Goal: Information Seeking & Learning: Learn about a topic

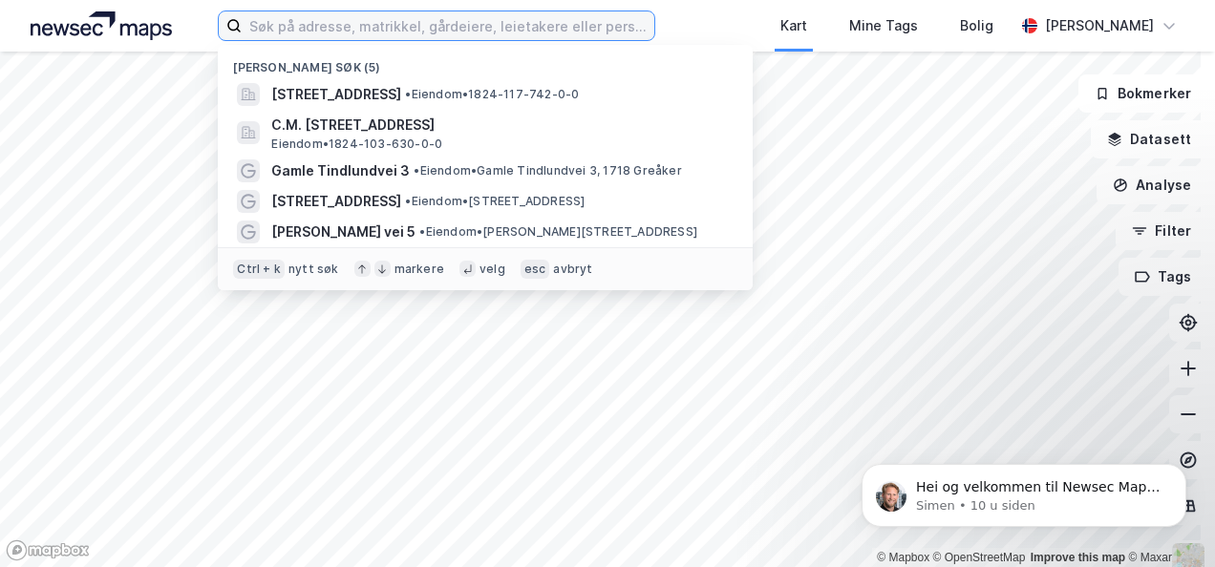
click at [355, 23] on input at bounding box center [448, 25] width 412 height 29
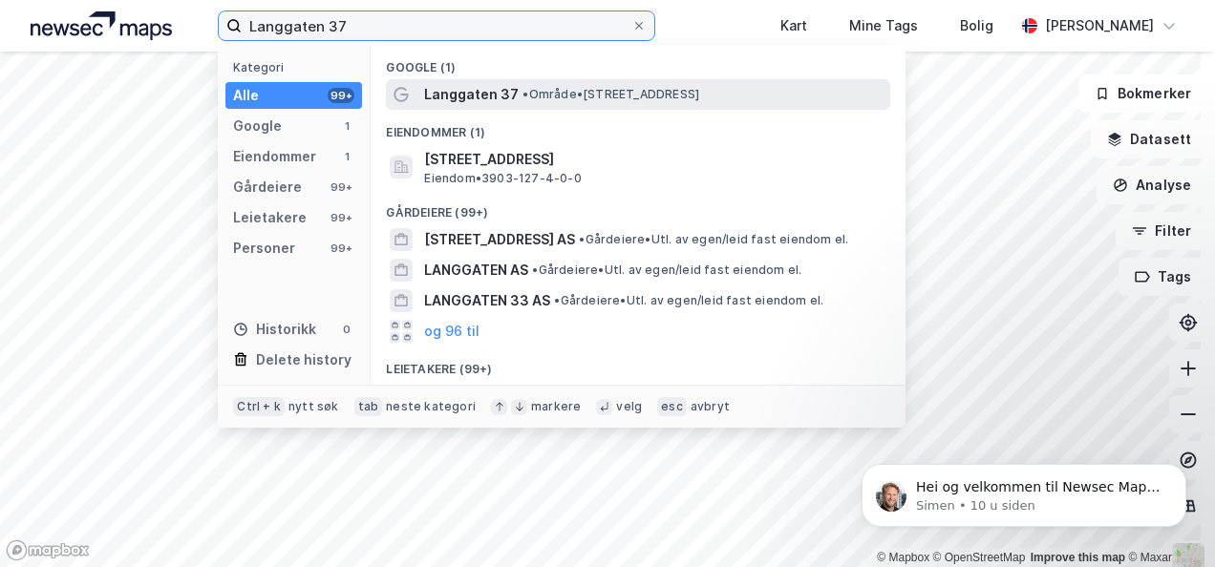
type input "Langgaten 37"
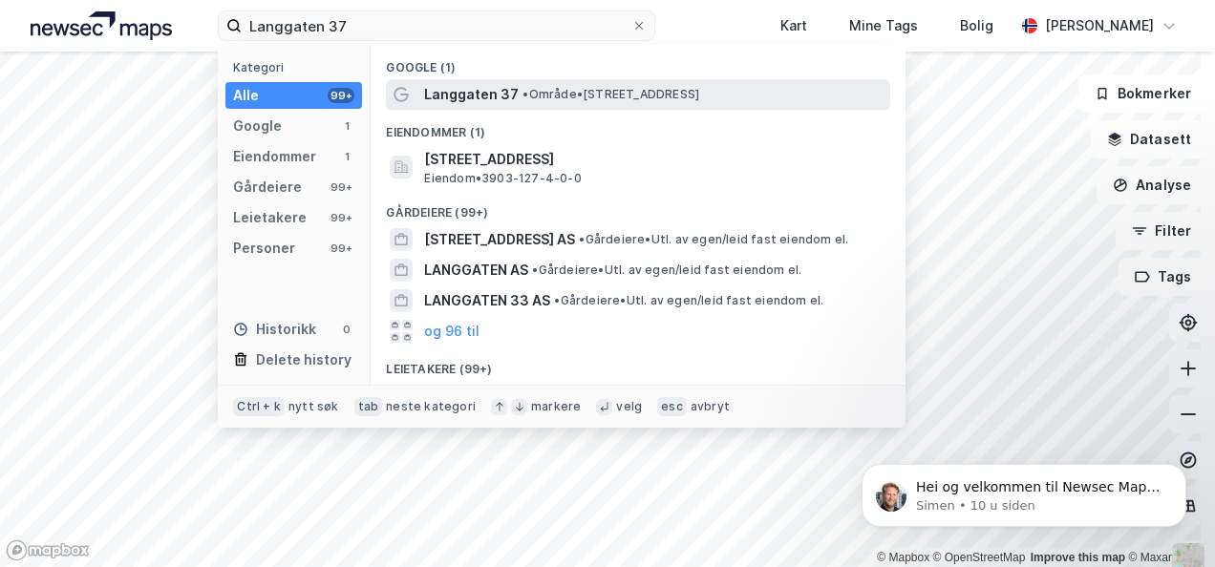
click at [499, 89] on span "Langgaten 37" at bounding box center [471, 94] width 95 height 23
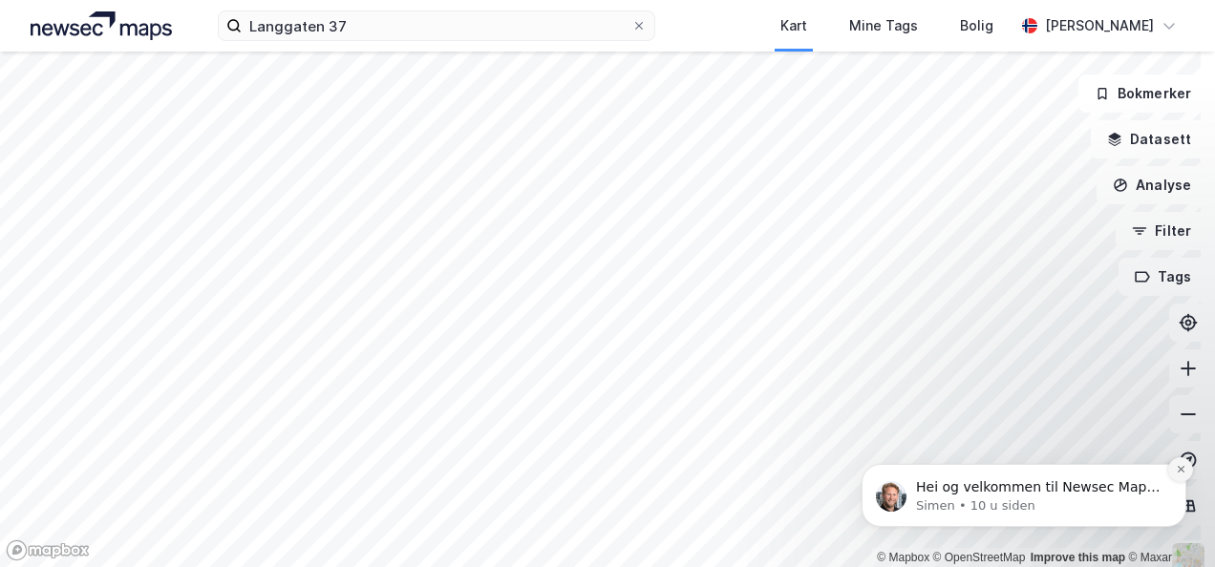
click at [1182, 472] on icon "Dismiss notification" at bounding box center [1181, 469] width 11 height 11
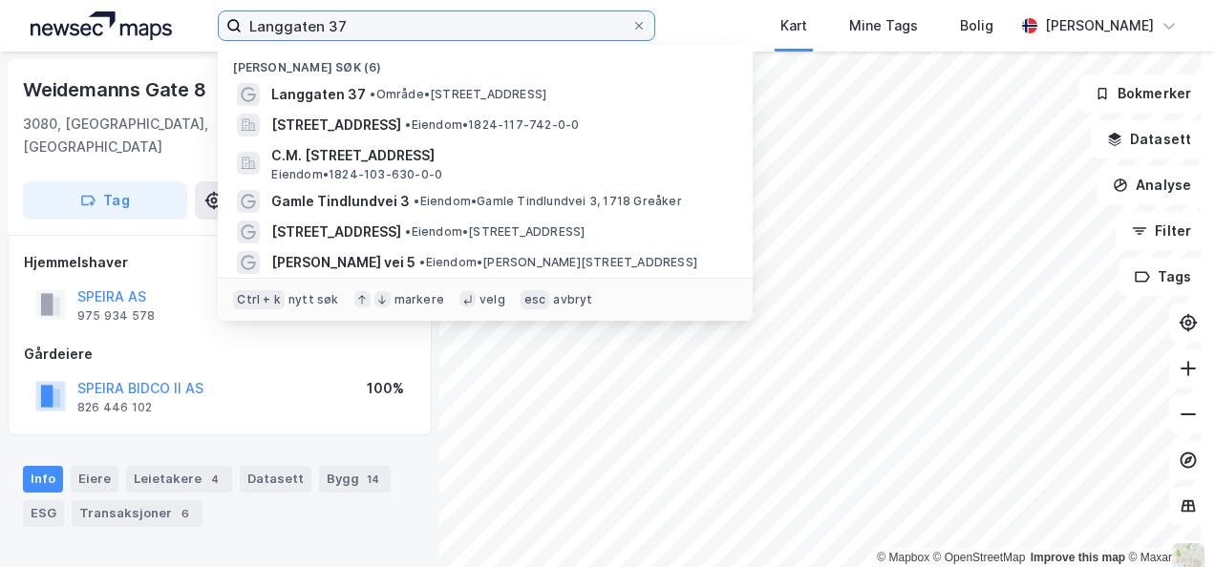
click at [371, 20] on input "Langgaten 37" at bounding box center [436, 25] width 389 height 29
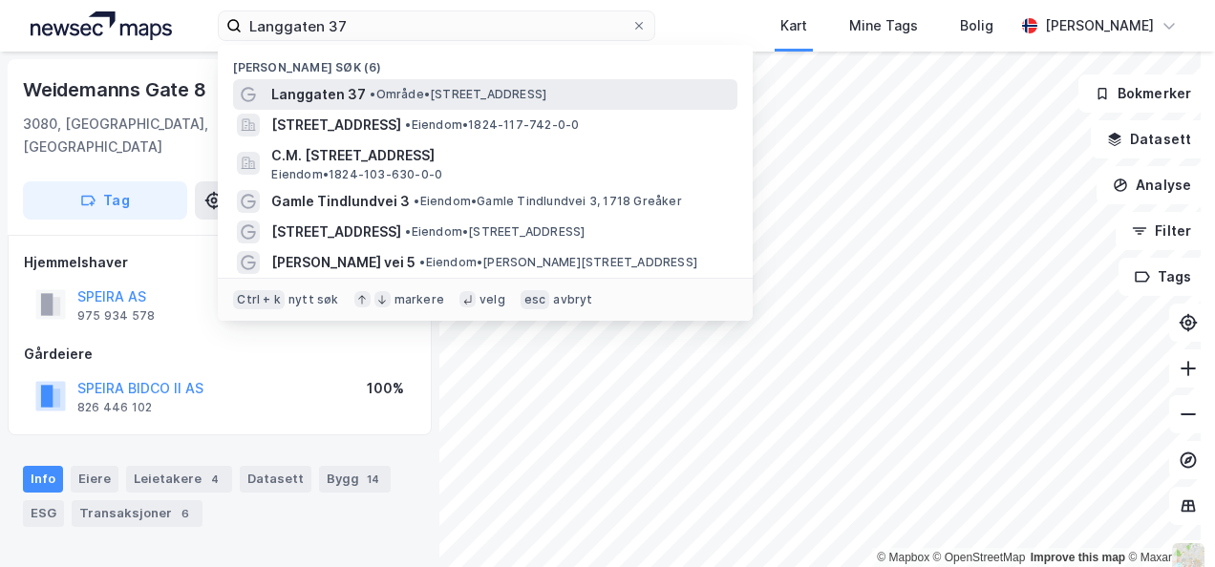
click at [331, 92] on span "Langgaten 37" at bounding box center [318, 94] width 95 height 23
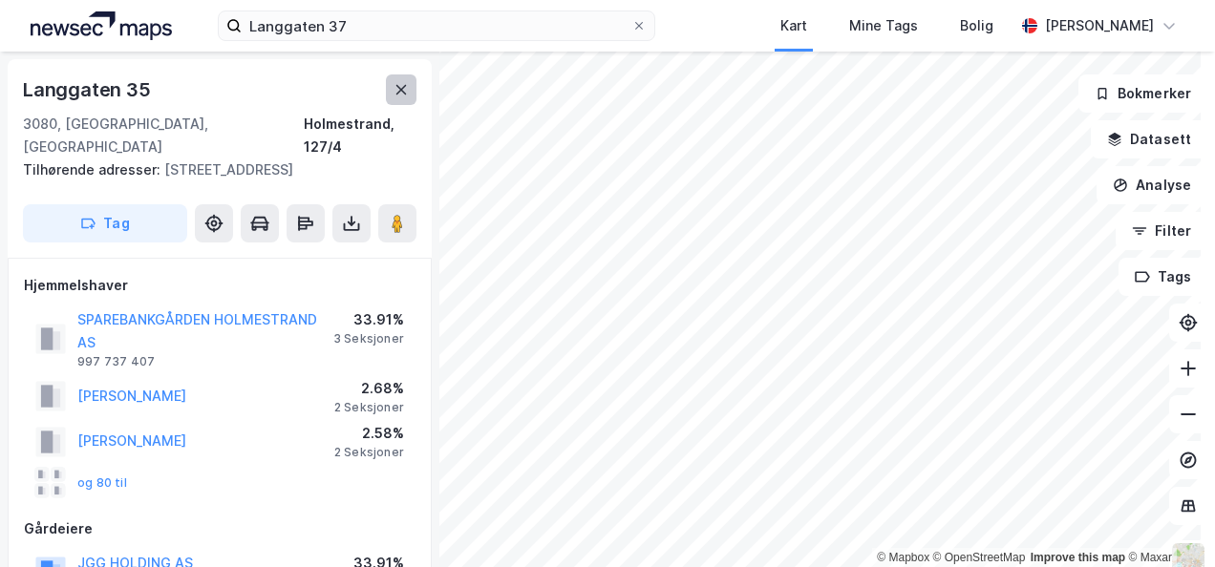
click at [397, 88] on icon at bounding box center [401, 89] width 15 height 15
click at [215, 218] on icon at bounding box center [213, 223] width 15 height 15
click at [148, 84] on div "Langgaten 35" at bounding box center [89, 90] width 132 height 31
click at [141, 87] on div "Langgaten 35" at bounding box center [89, 90] width 132 height 31
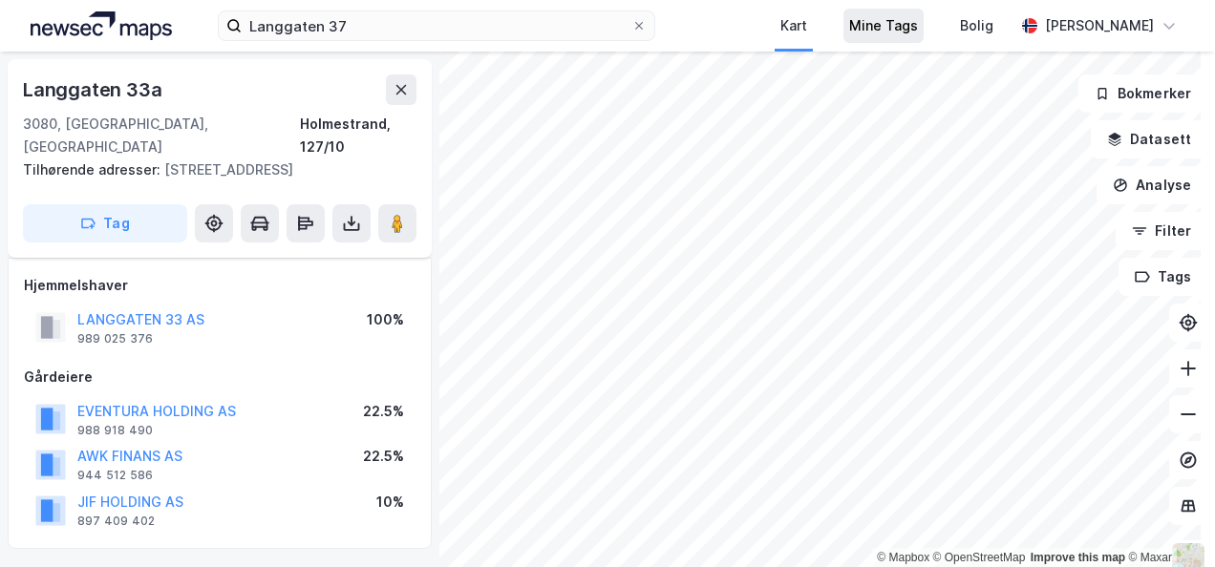
scroll to position [17, 0]
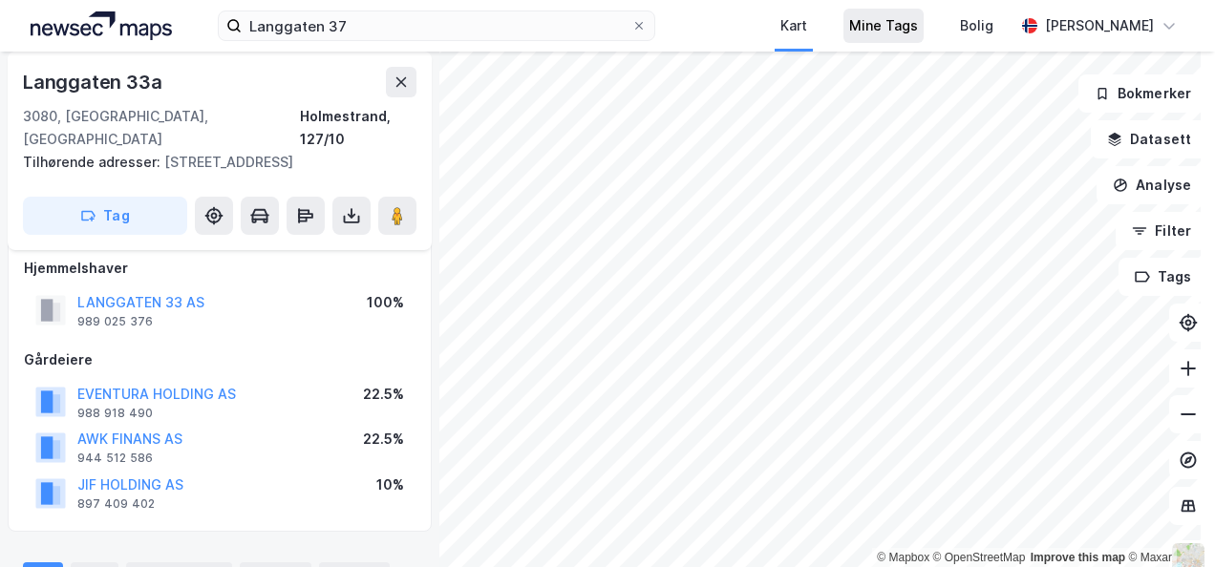
scroll to position [17, 0]
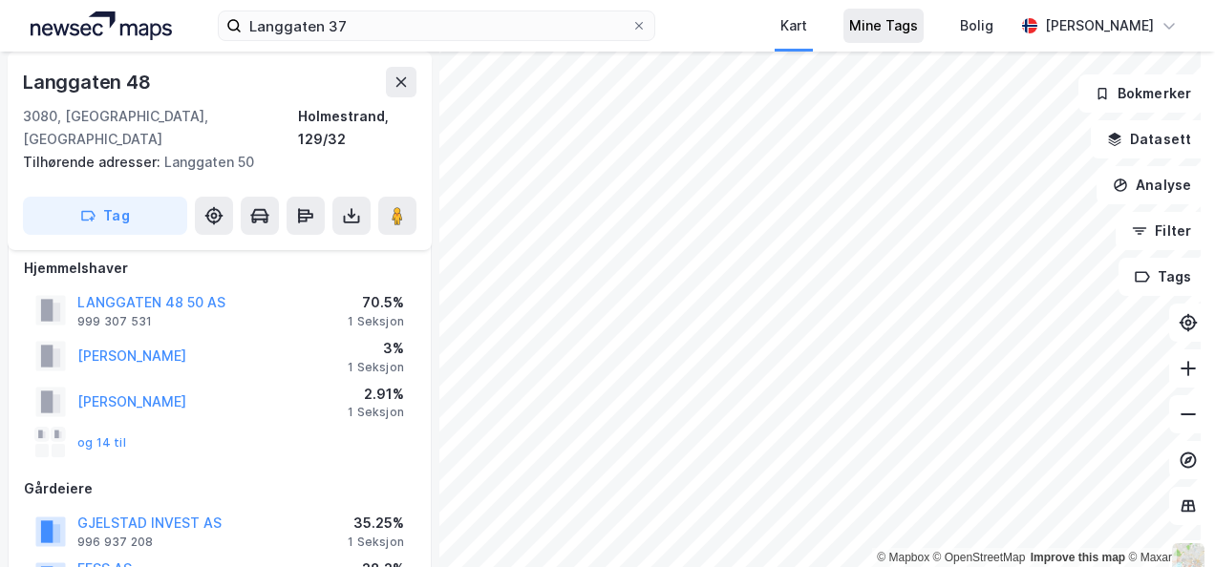
scroll to position [17, 0]
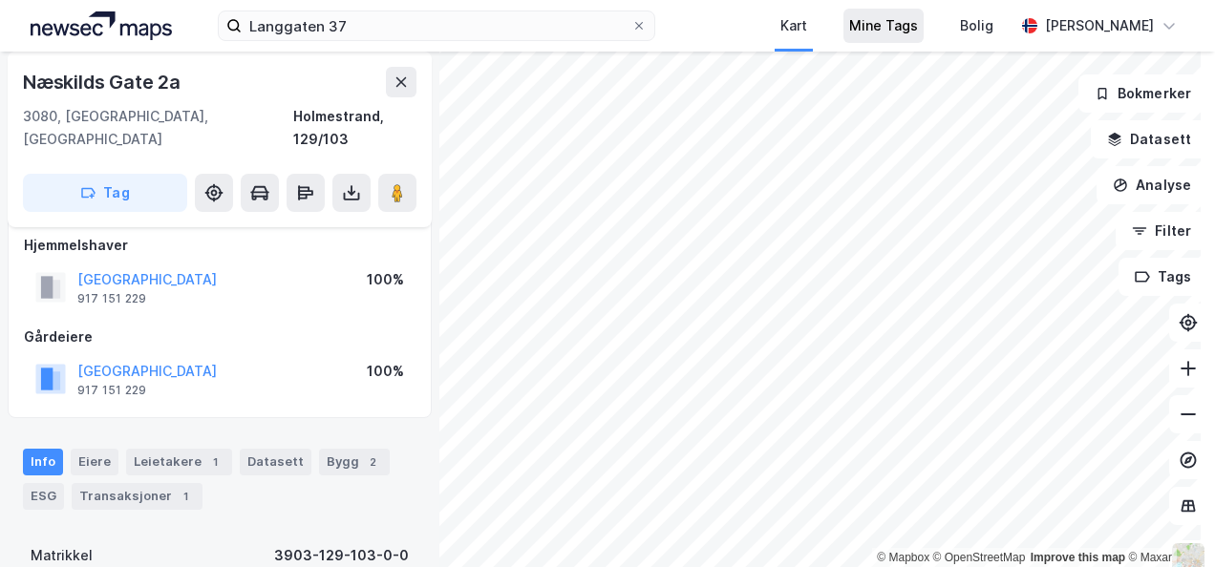
scroll to position [17, 0]
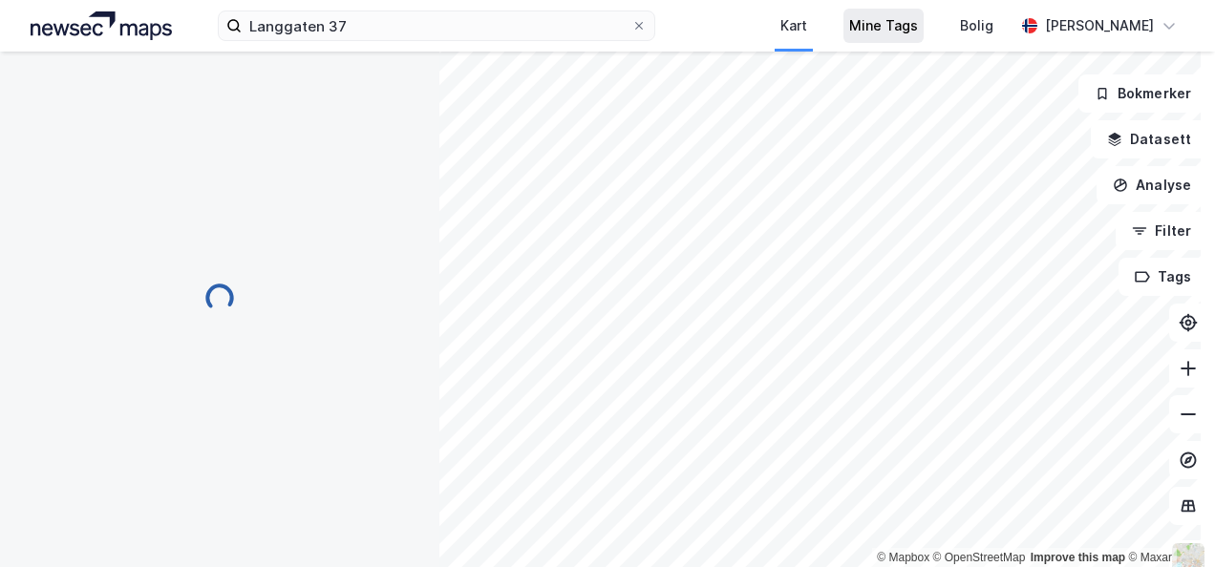
scroll to position [17, 0]
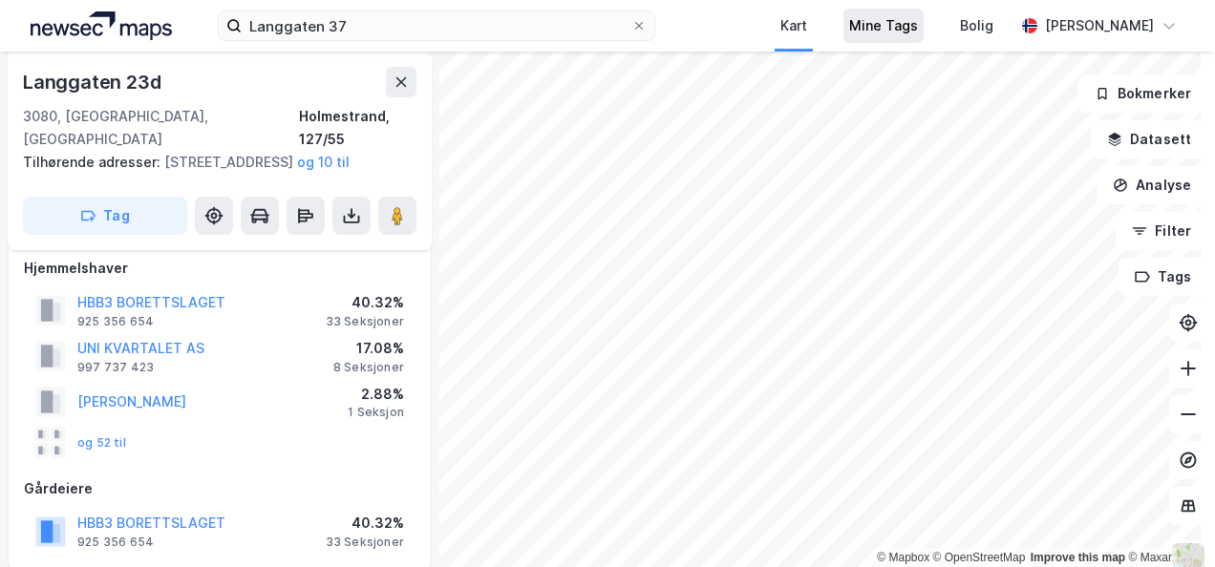
scroll to position [17, 0]
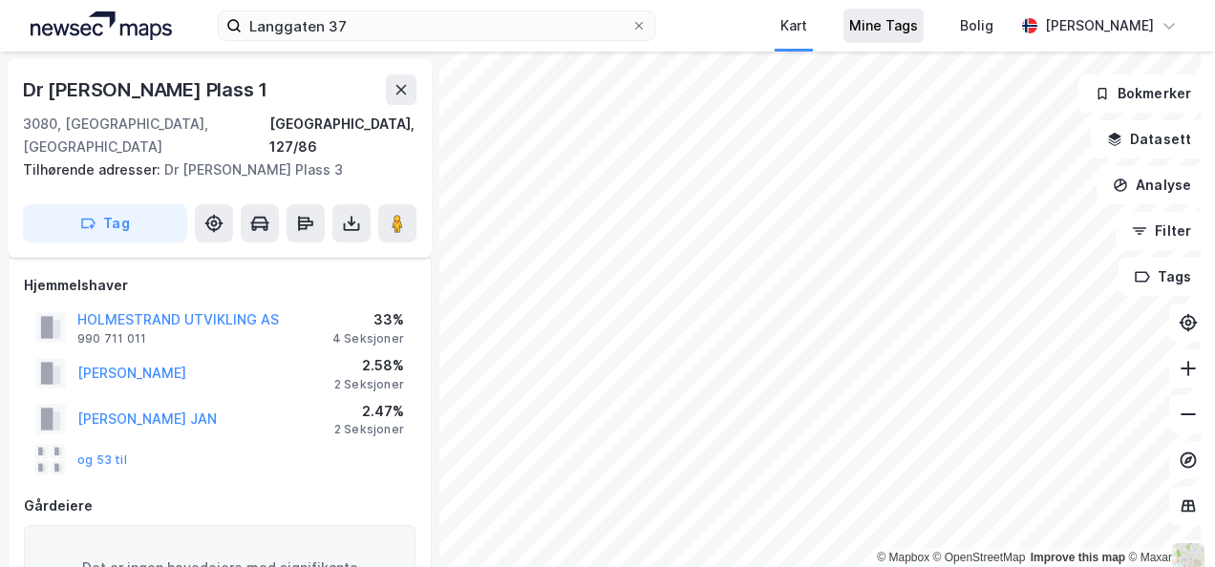
scroll to position [17, 0]
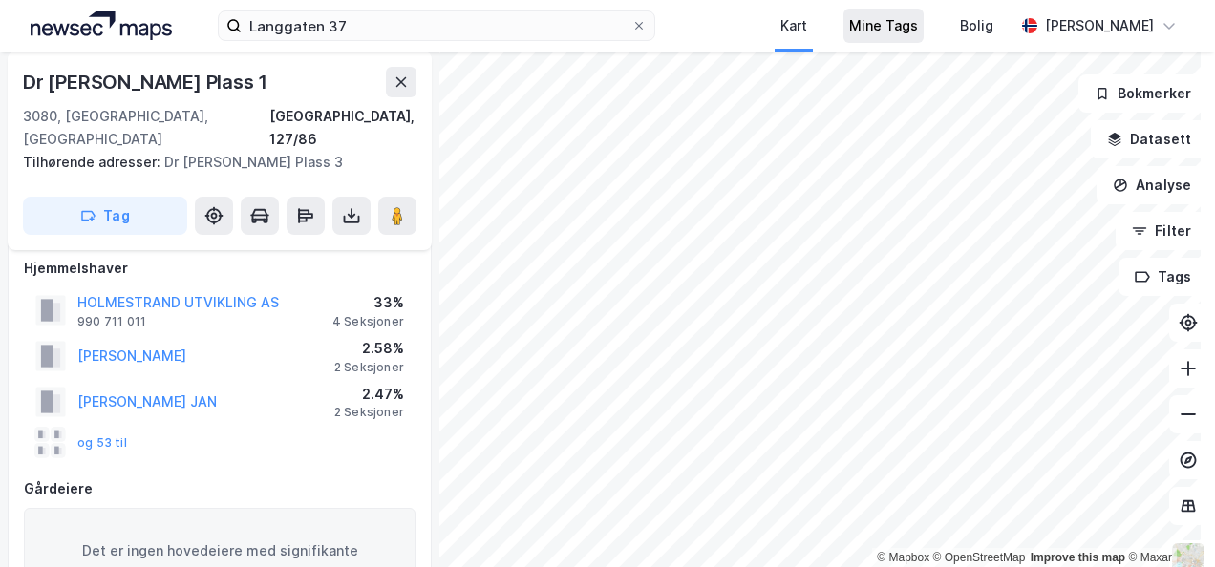
scroll to position [17, 0]
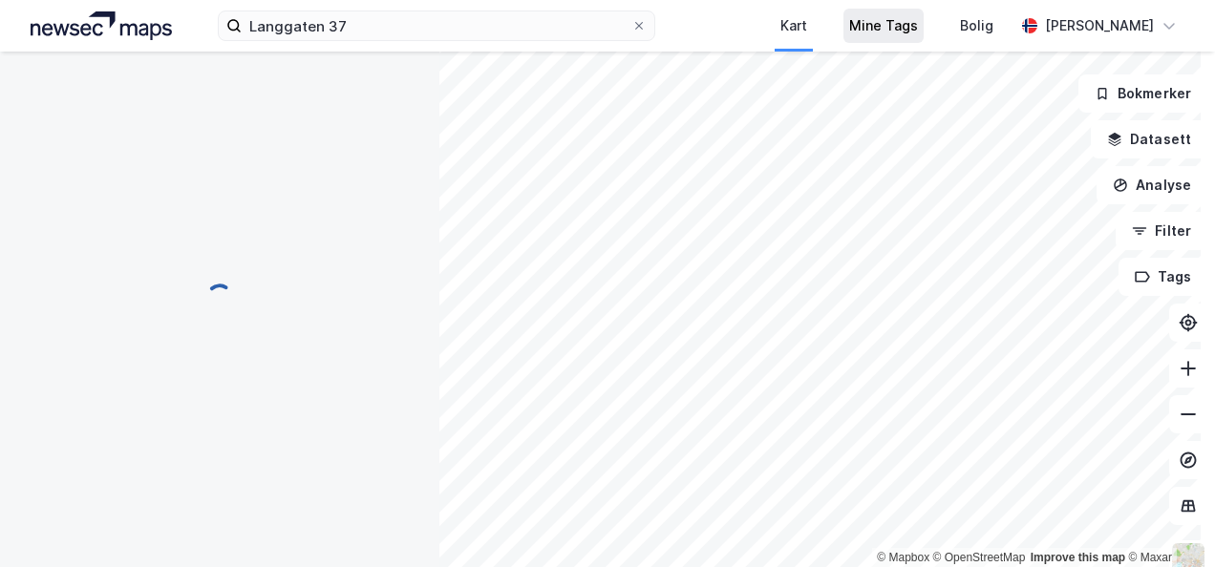
scroll to position [17, 0]
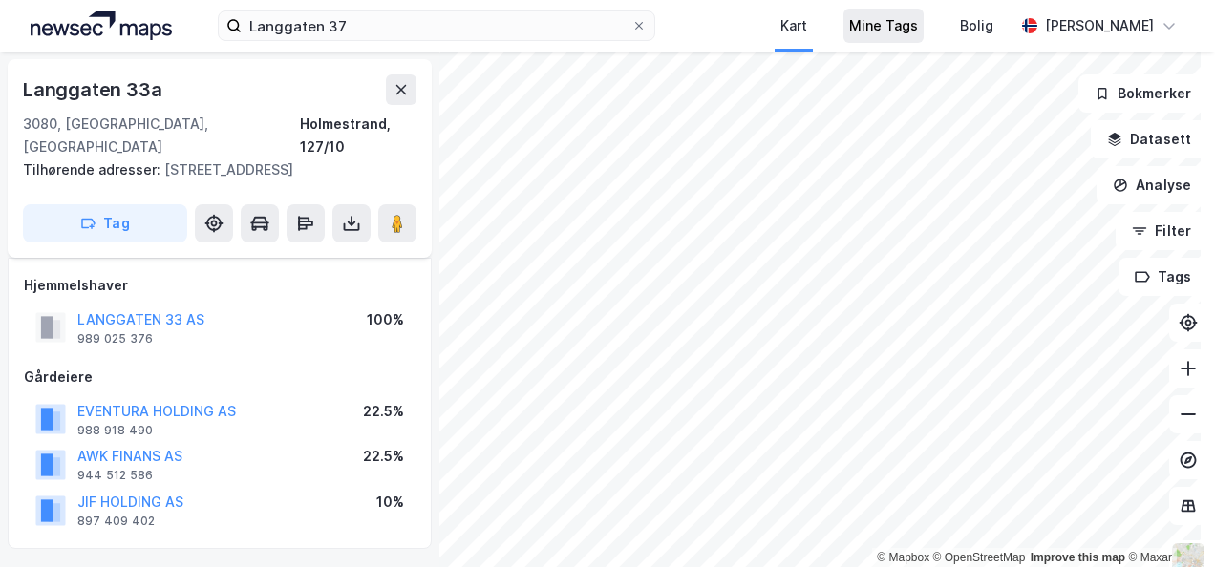
scroll to position [17, 0]
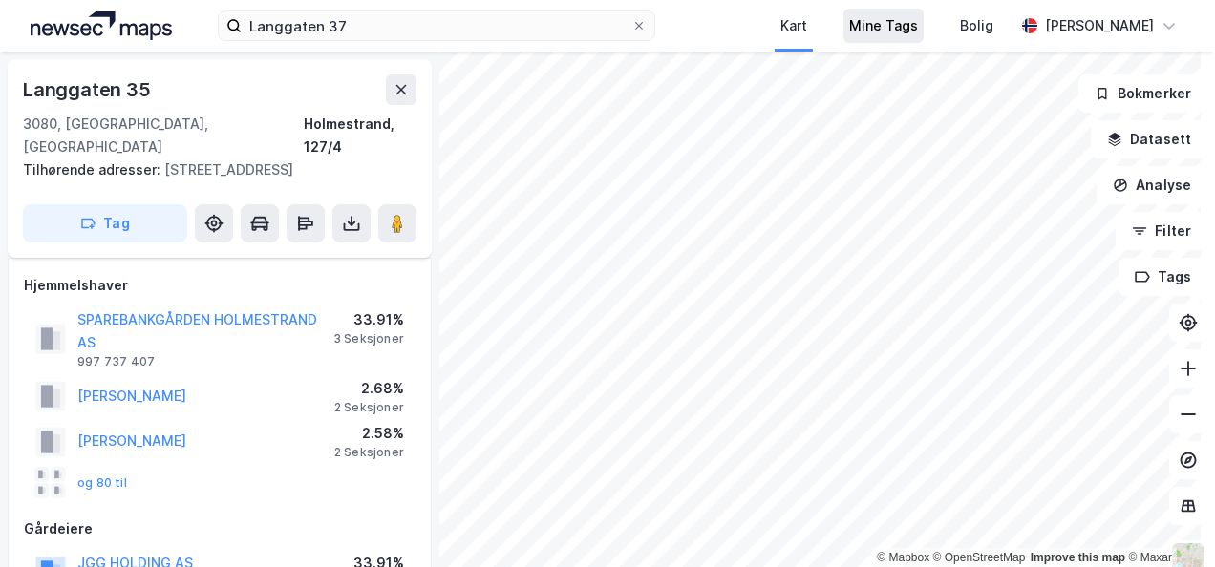
scroll to position [17, 0]
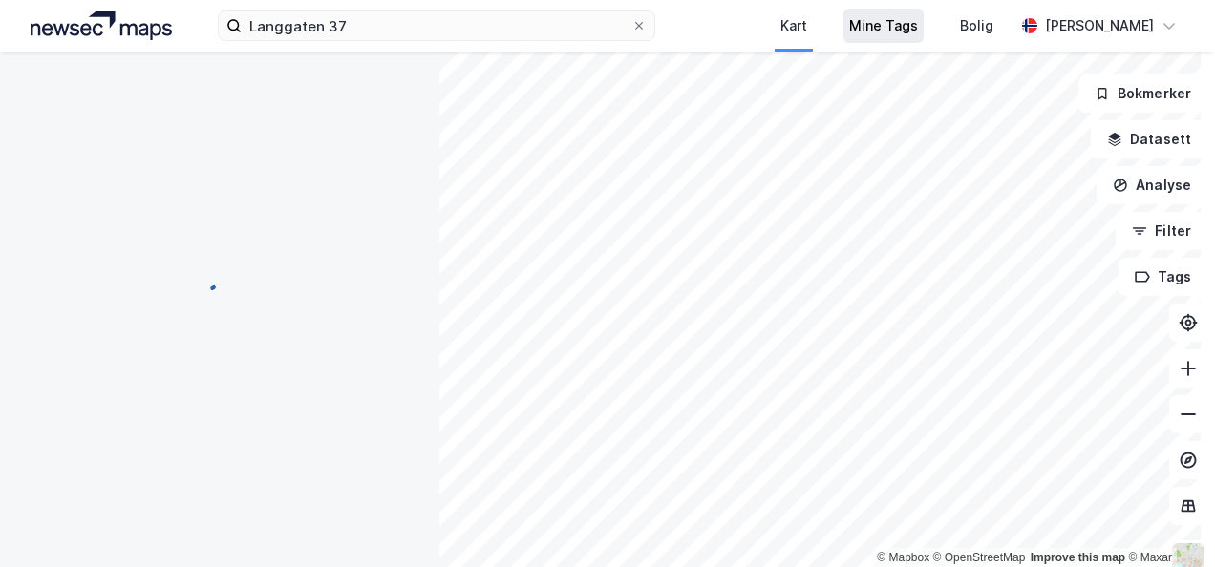
scroll to position [17, 0]
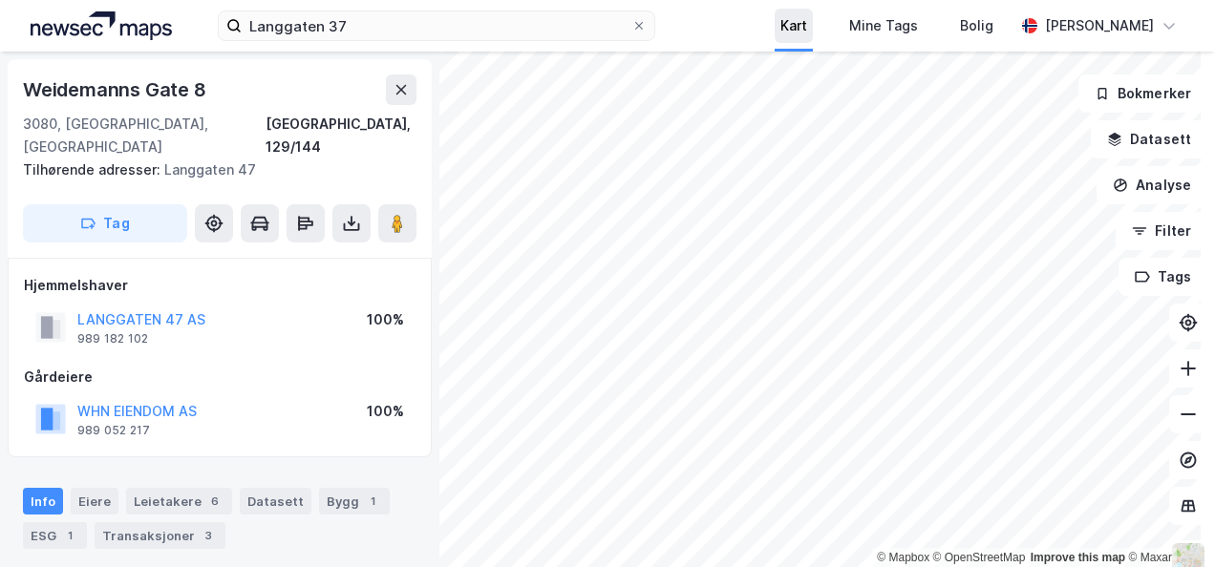
click at [807, 23] on div "Kart" at bounding box center [793, 25] width 27 height 23
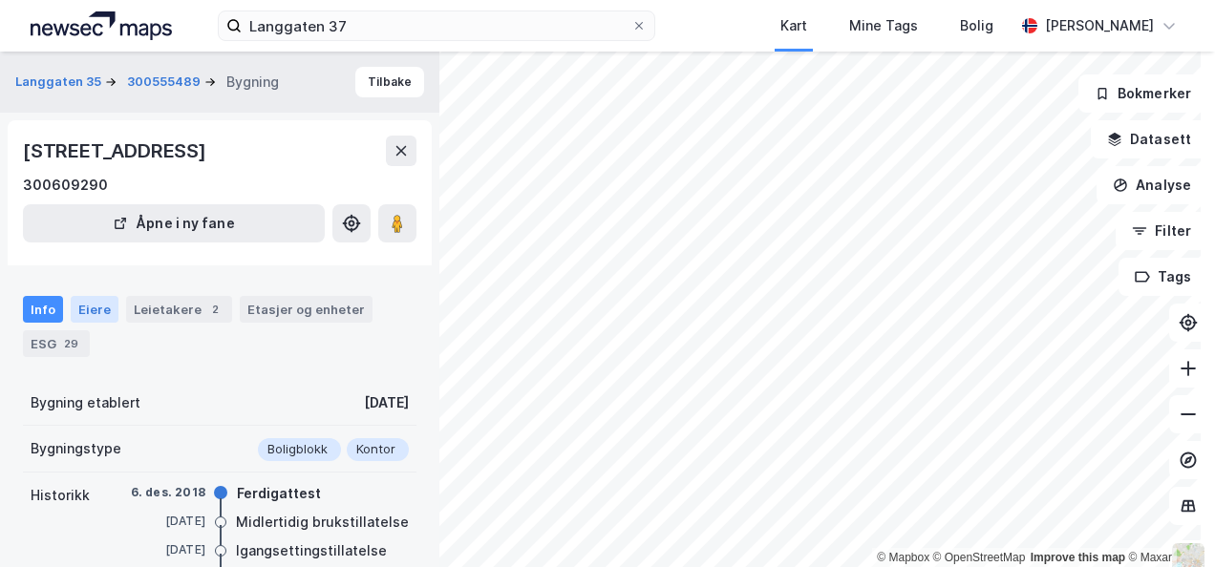
click at [88, 307] on div "Eiere" at bounding box center [95, 309] width 48 height 27
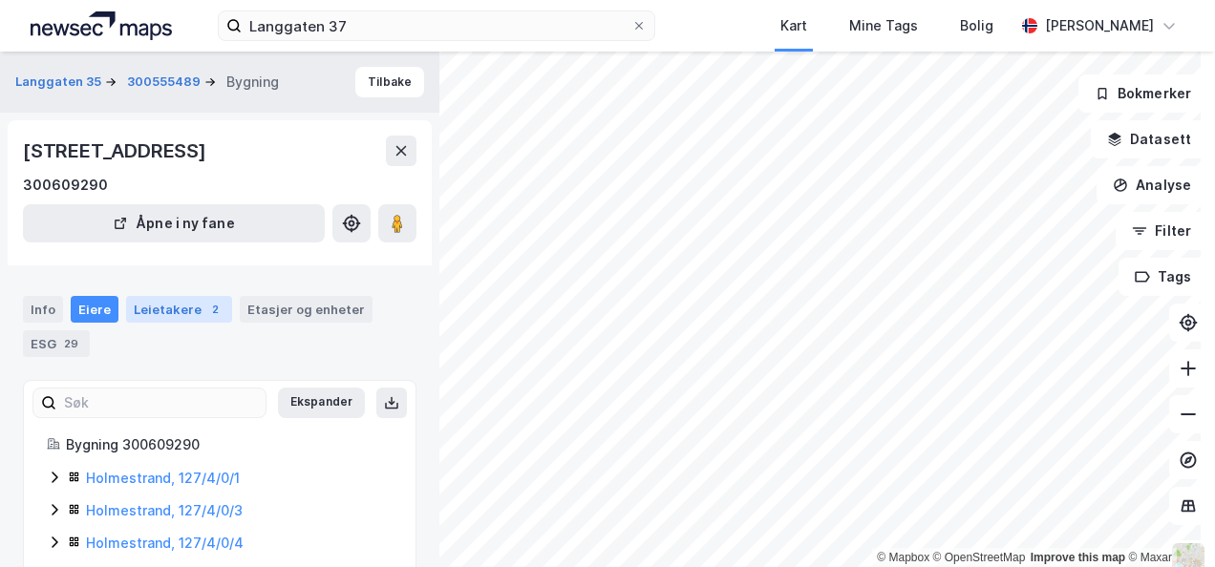
click at [168, 311] on div "Leietakere 2" at bounding box center [179, 309] width 106 height 27
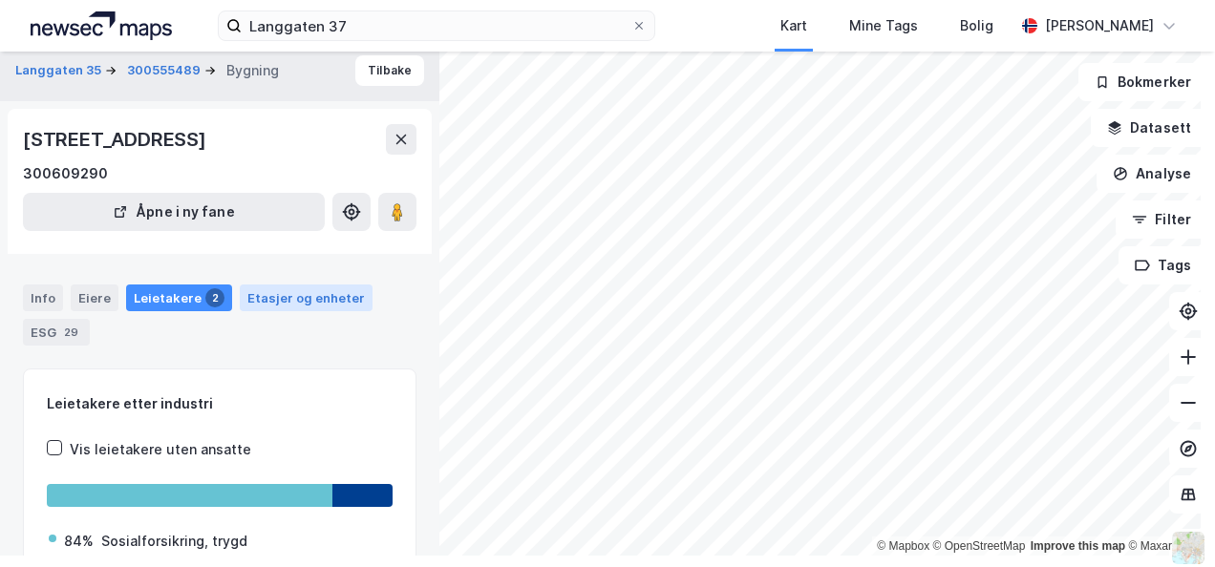
click at [277, 295] on div "Etasjer og enheter" at bounding box center [306, 297] width 118 height 17
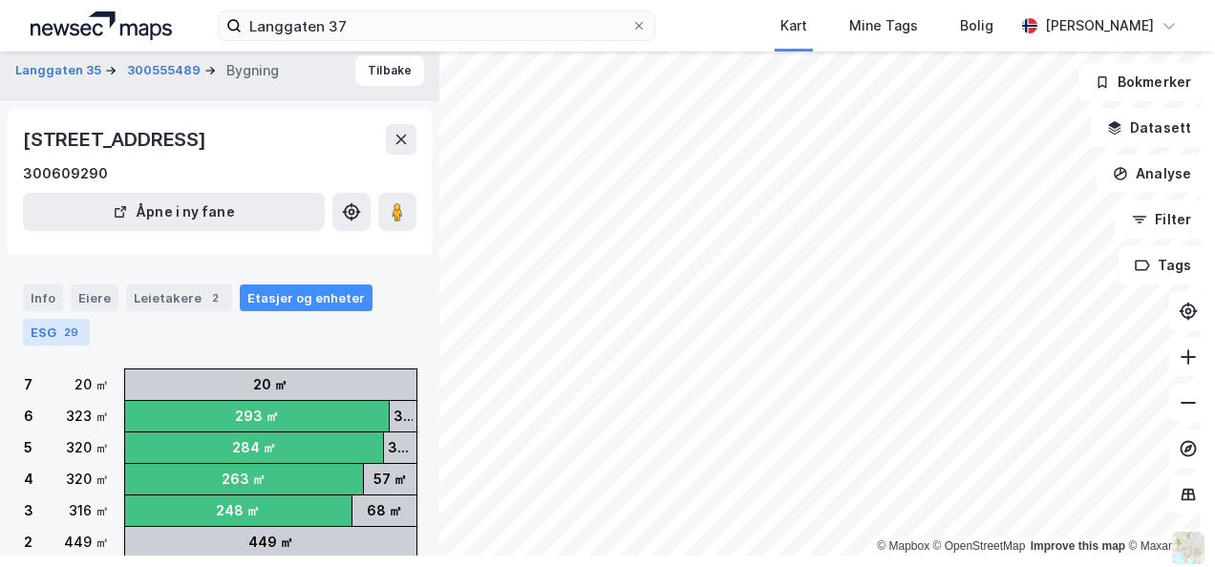
click at [44, 331] on div "ESG 29" at bounding box center [56, 332] width 67 height 27
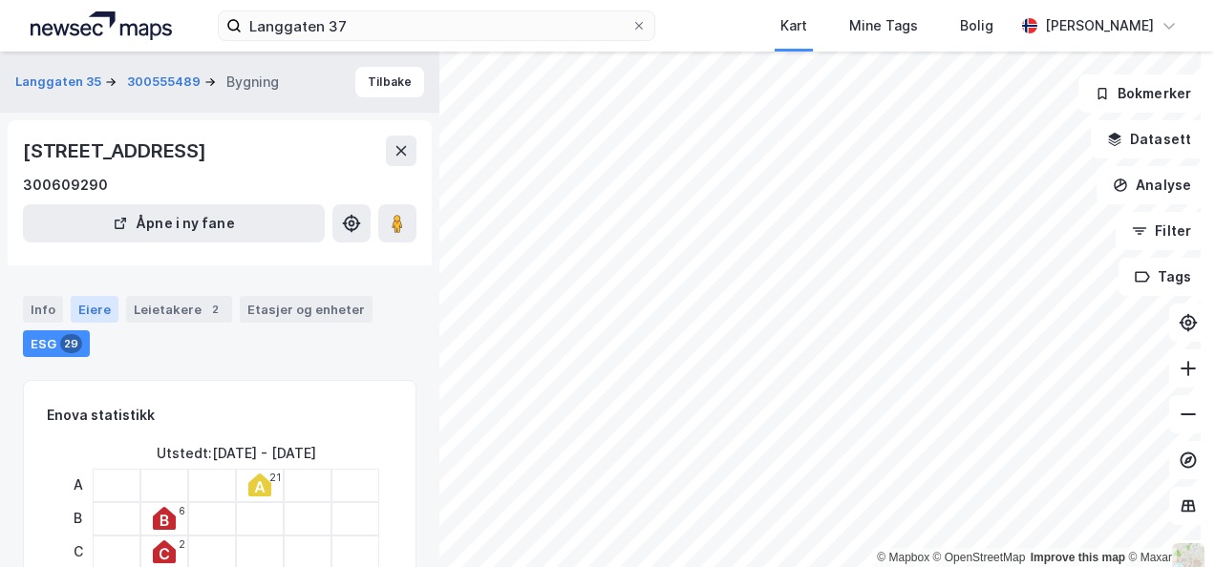
click at [88, 311] on div "Eiere" at bounding box center [95, 309] width 48 height 27
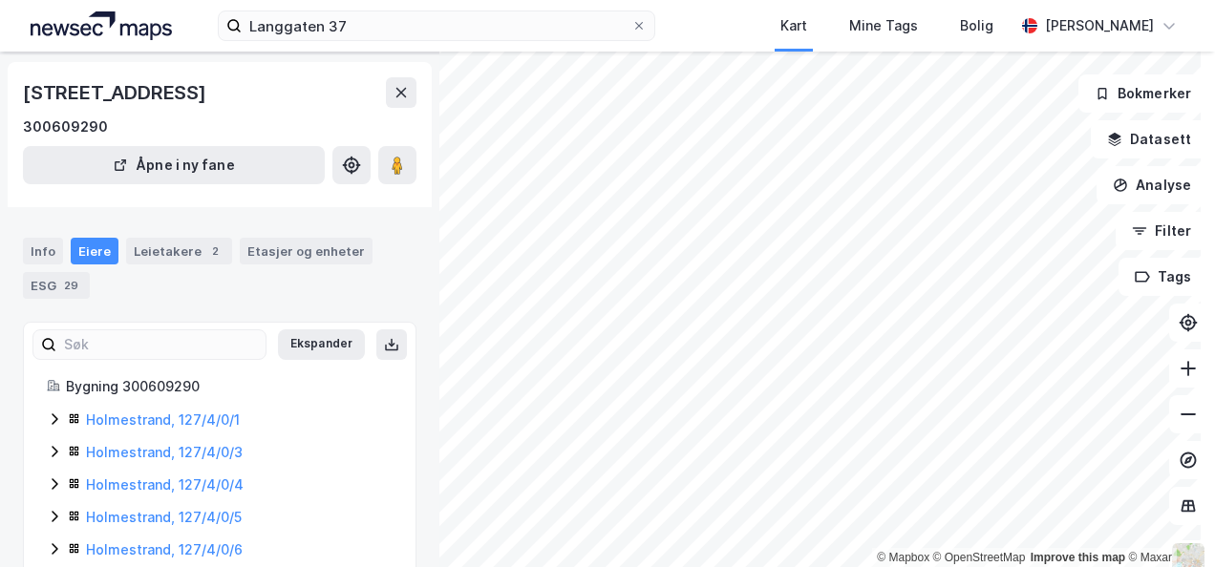
scroll to position [127, 0]
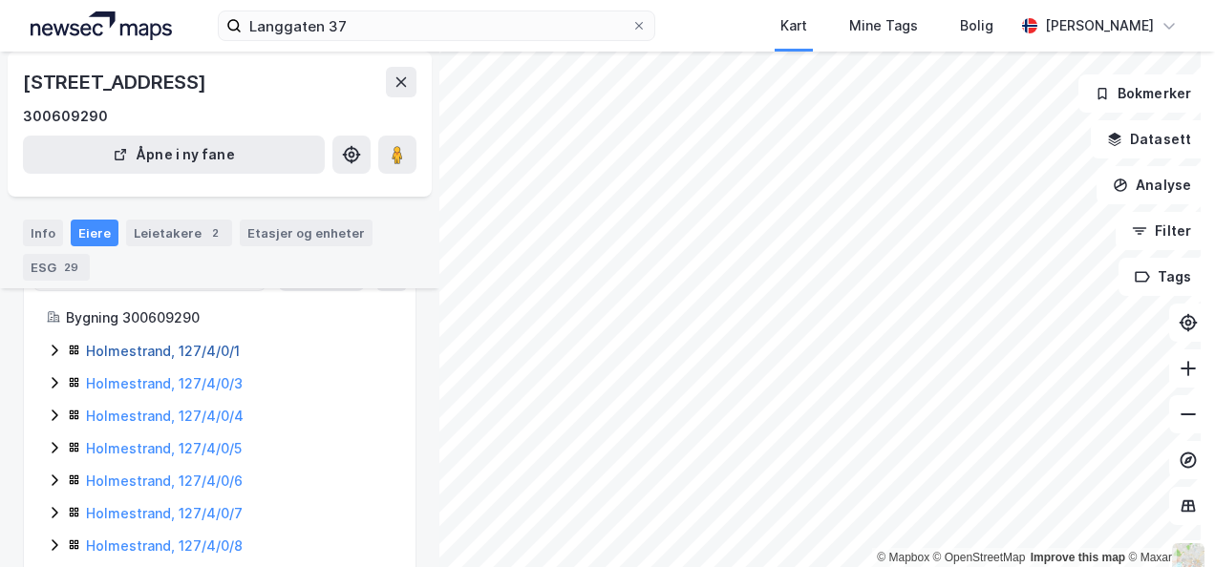
click at [119, 346] on link "Holmestrand, 127/4/0/1" at bounding box center [163, 351] width 154 height 16
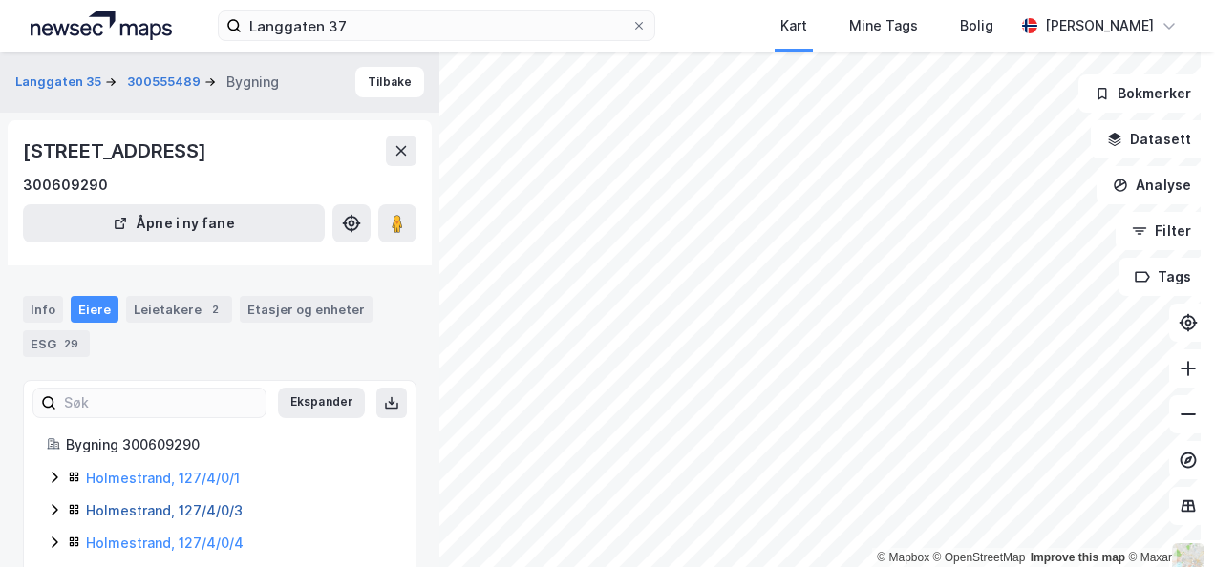
click at [150, 514] on link "Holmestrand, 127/4/0/3" at bounding box center [164, 510] width 157 height 16
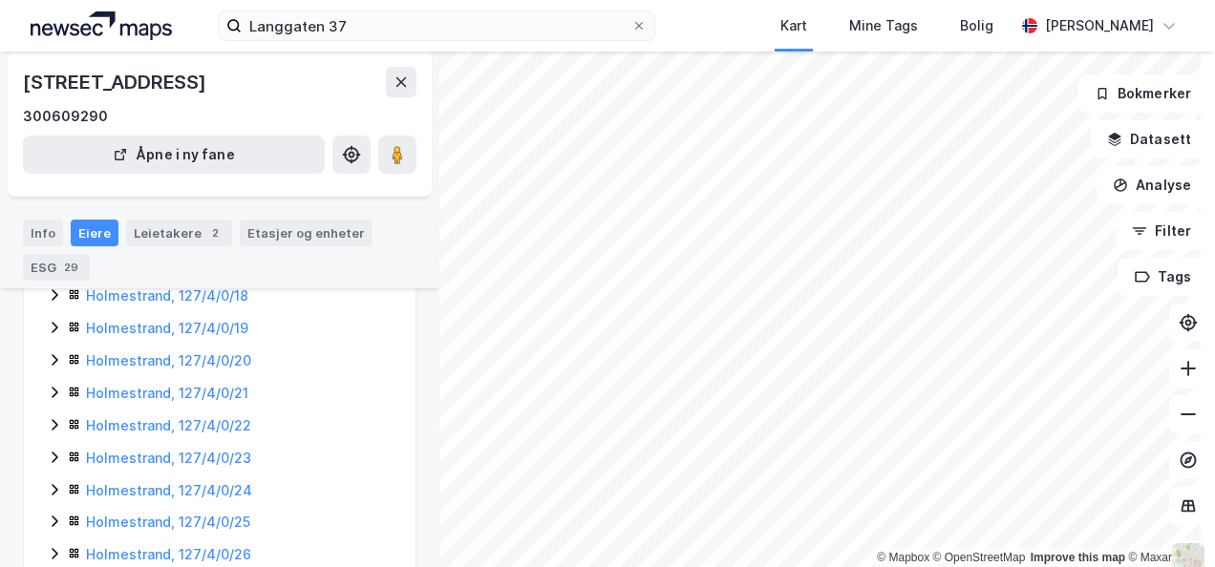
scroll to position [755, 0]
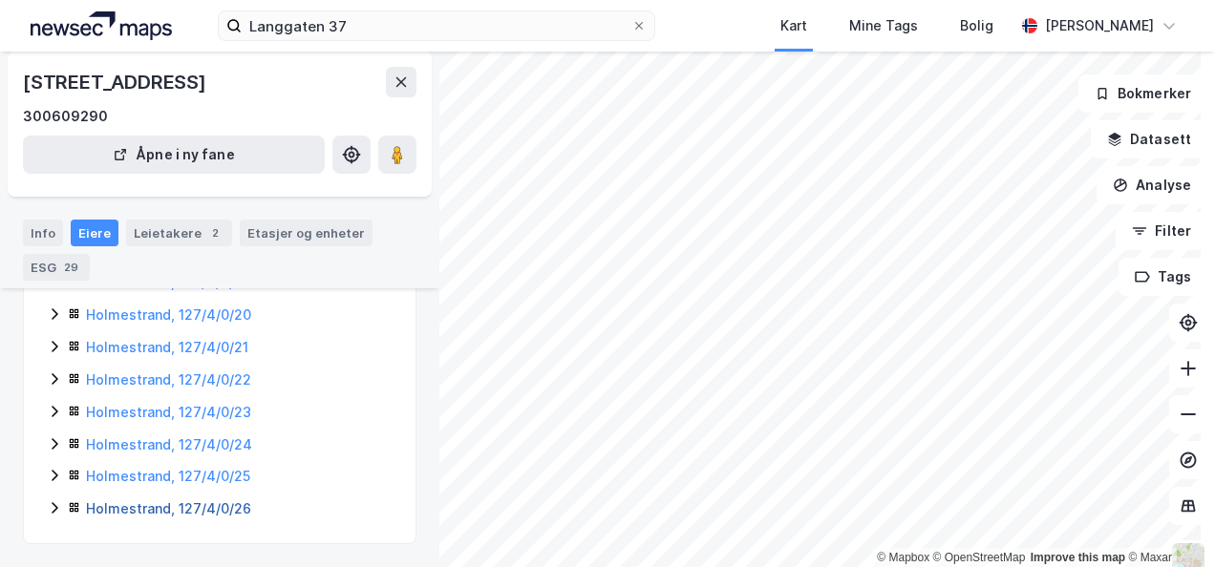
click at [118, 510] on link "Holmestrand, 127/4/0/26" at bounding box center [168, 509] width 165 height 16
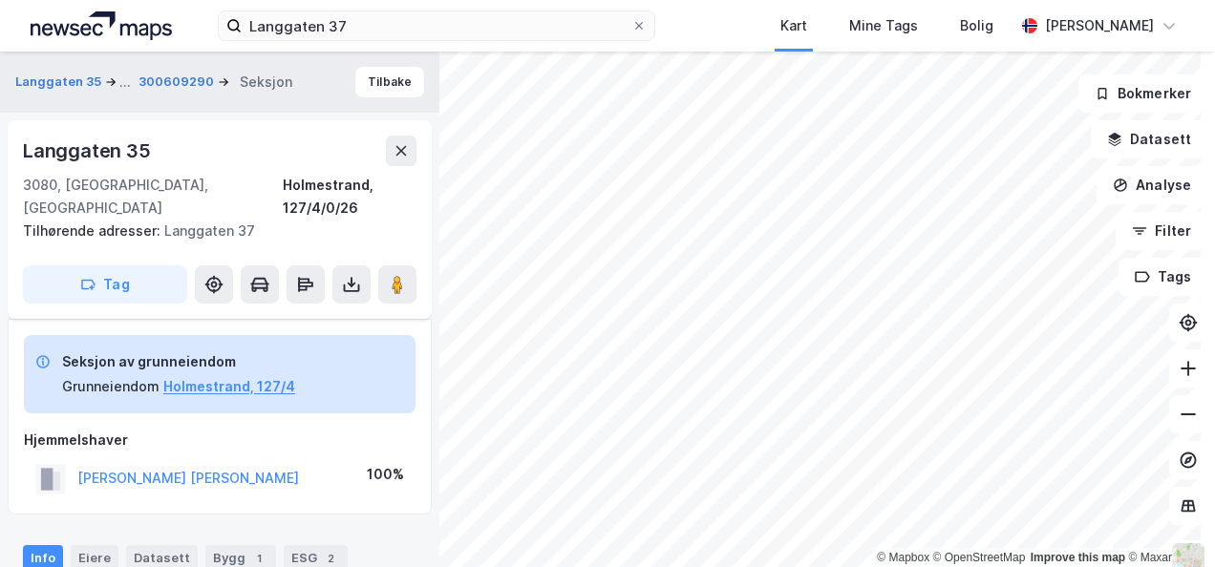
scroll to position [413, 0]
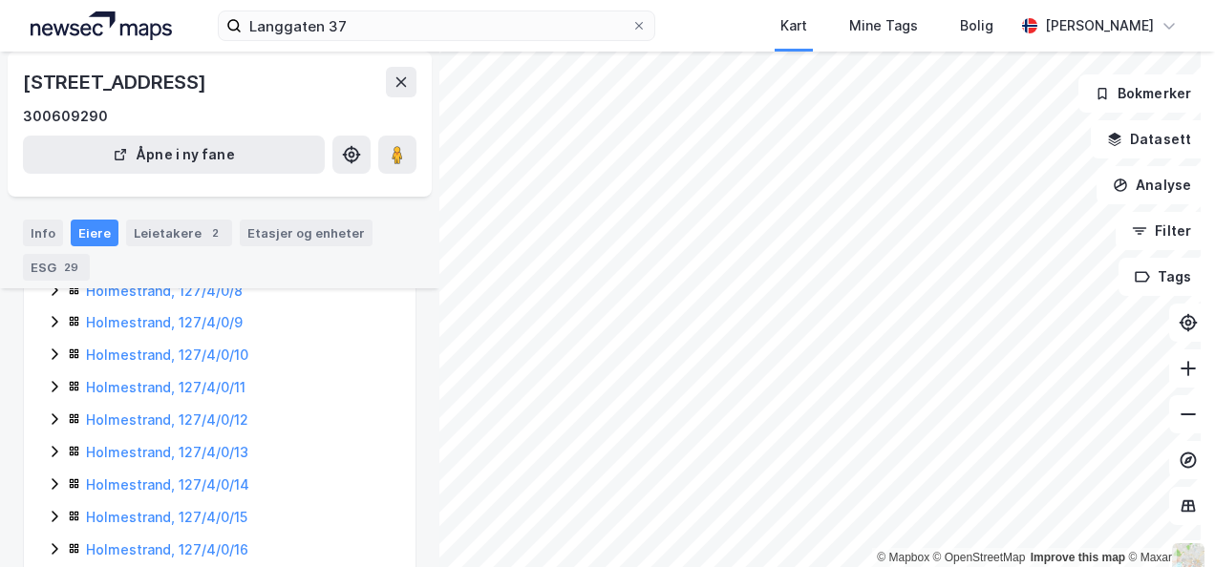
scroll to position [636, 0]
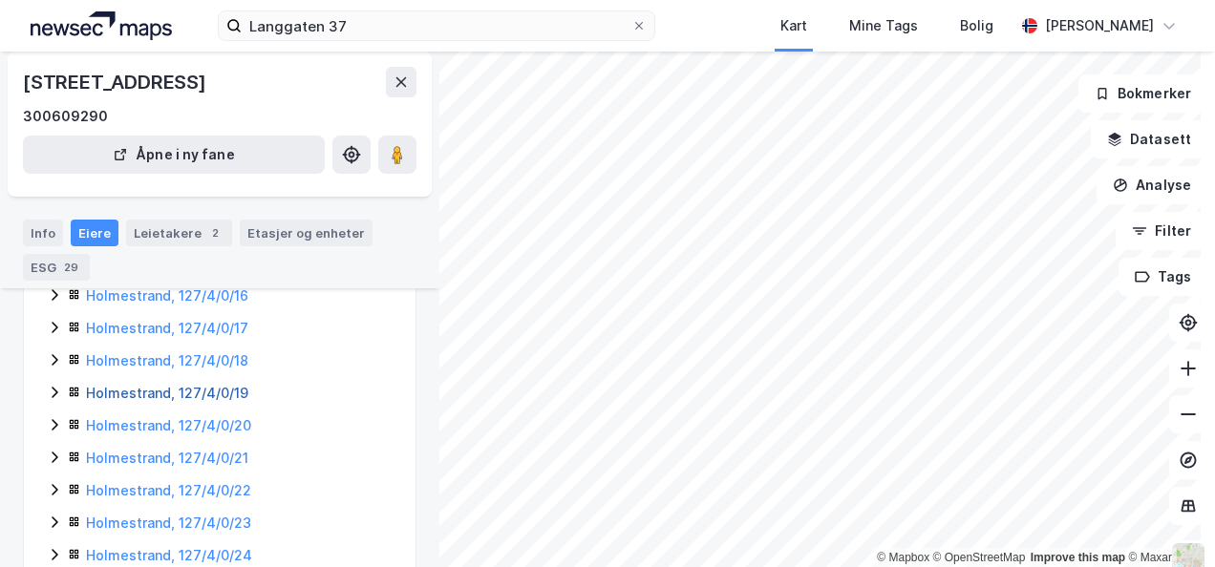
click at [136, 392] on link "Holmestrand, 127/4/0/19" at bounding box center [167, 393] width 162 height 16
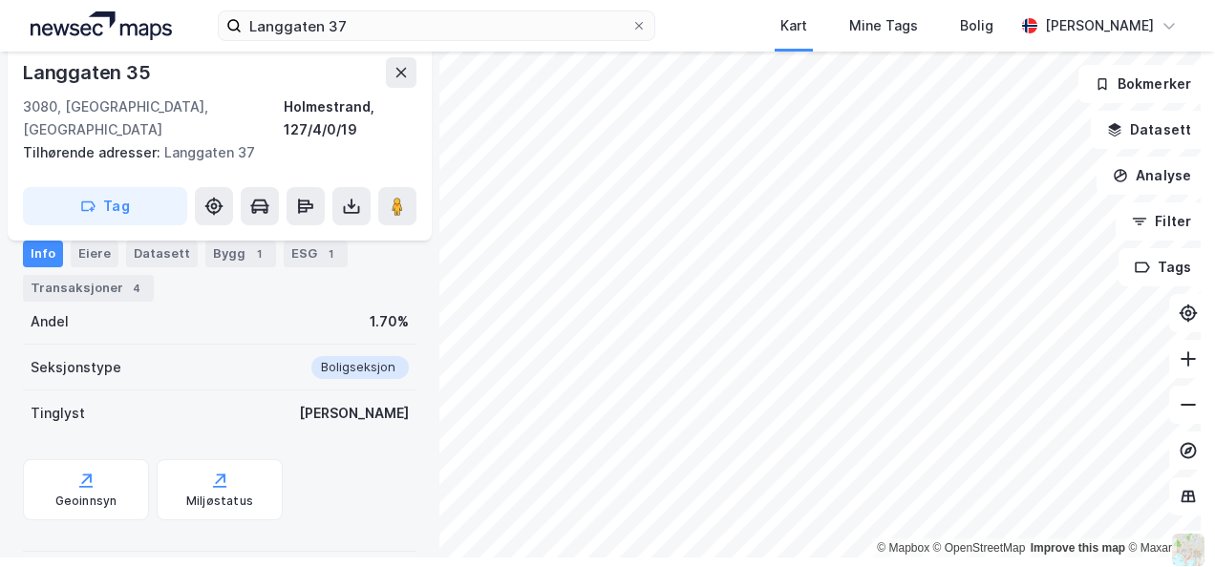
scroll to position [11, 0]
click at [92, 249] on div "Eiere" at bounding box center [95, 252] width 48 height 27
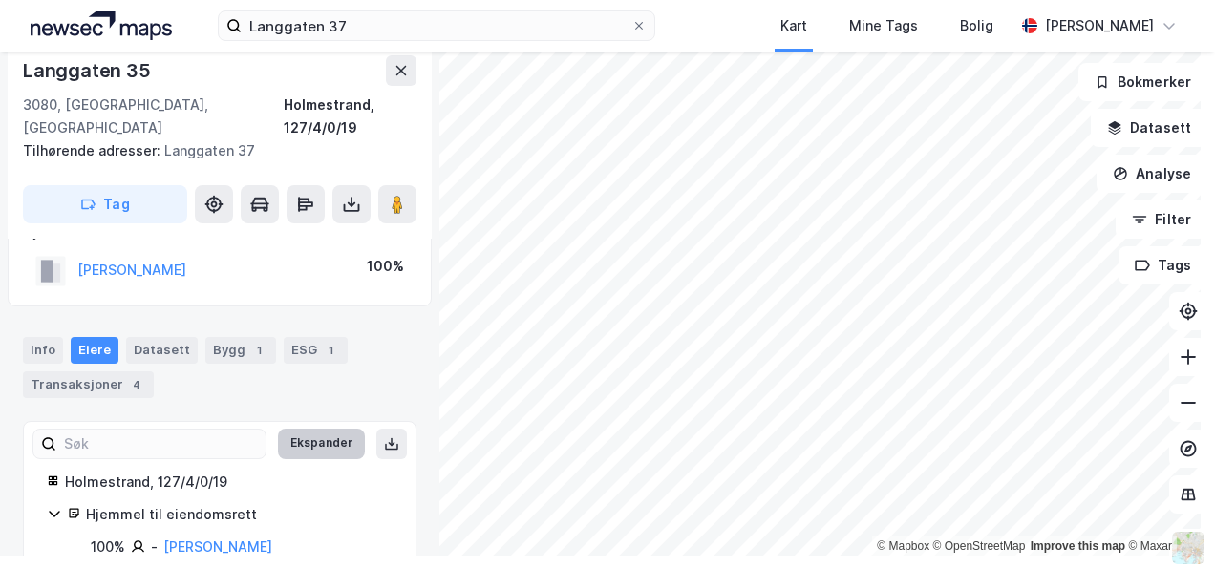
scroll to position [222, 0]
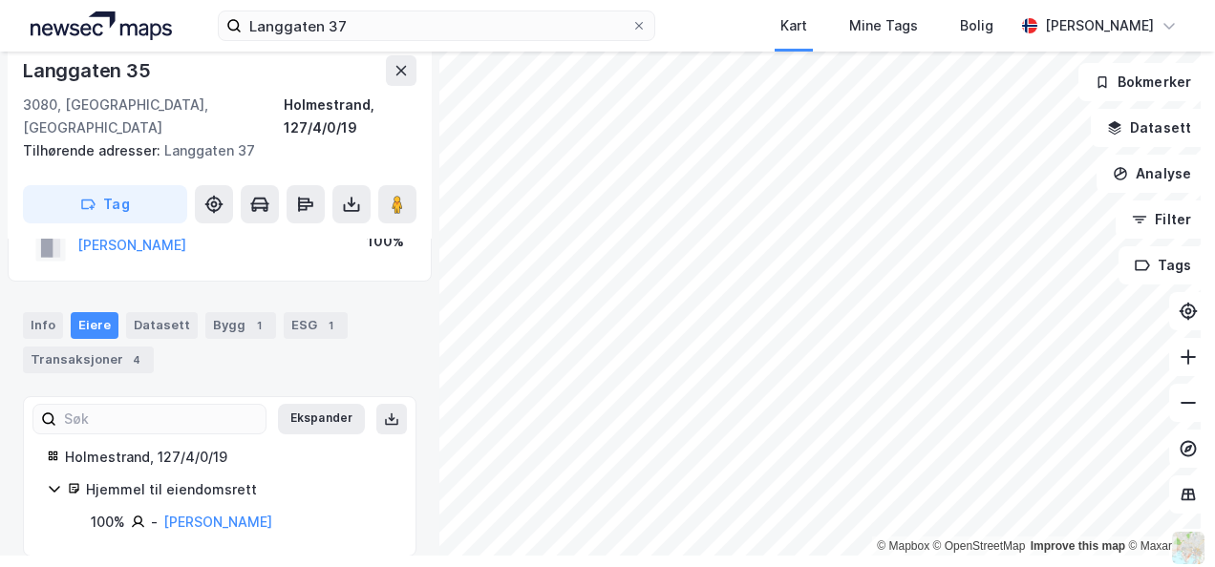
click at [52, 481] on icon at bounding box center [54, 488] width 15 height 15
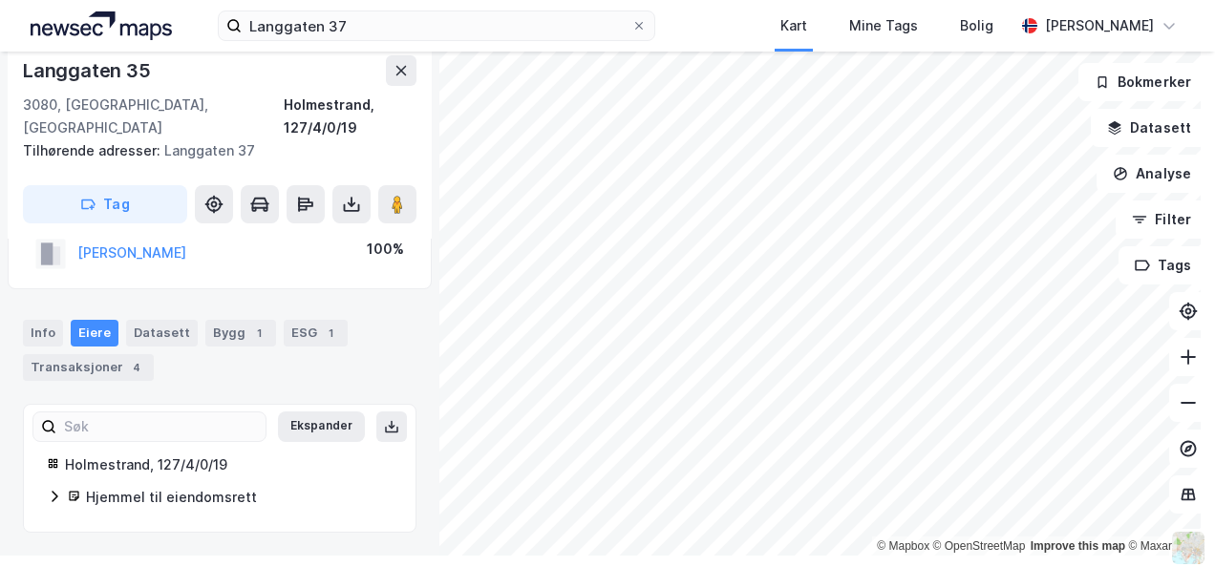
scroll to position [189, 0]
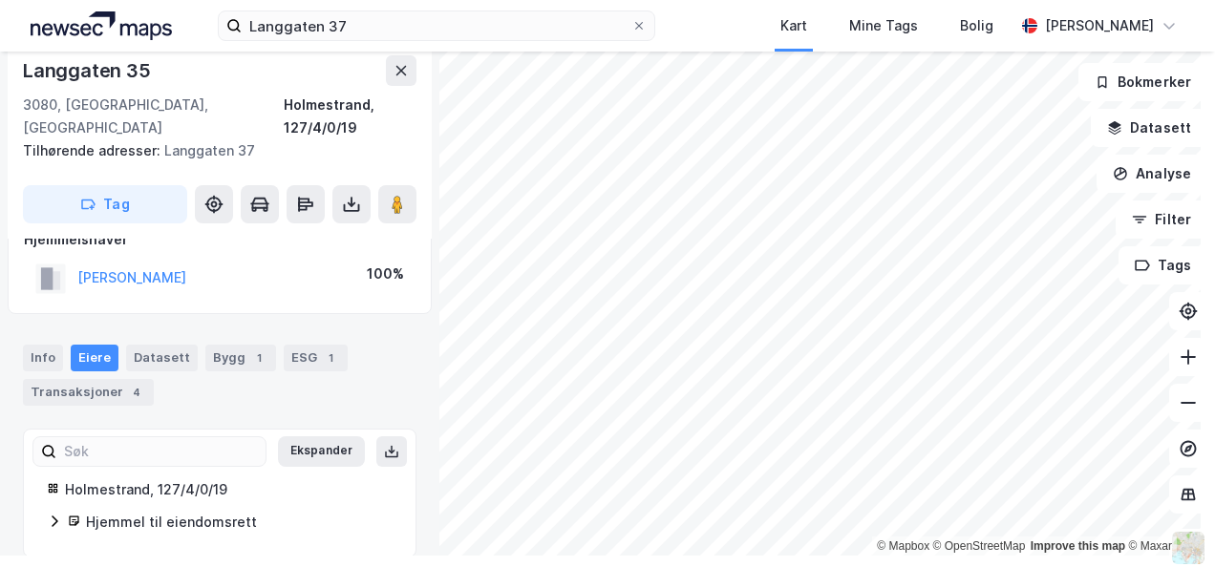
click at [55, 516] on icon at bounding box center [55, 521] width 6 height 11
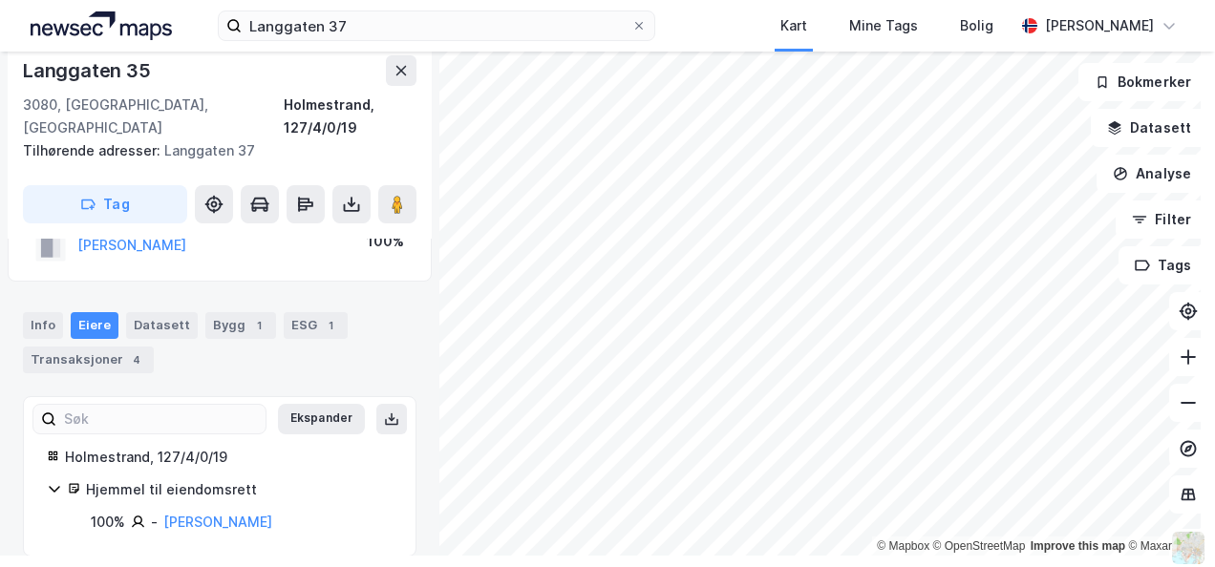
scroll to position [0, 0]
